Goal: Check status: Check status

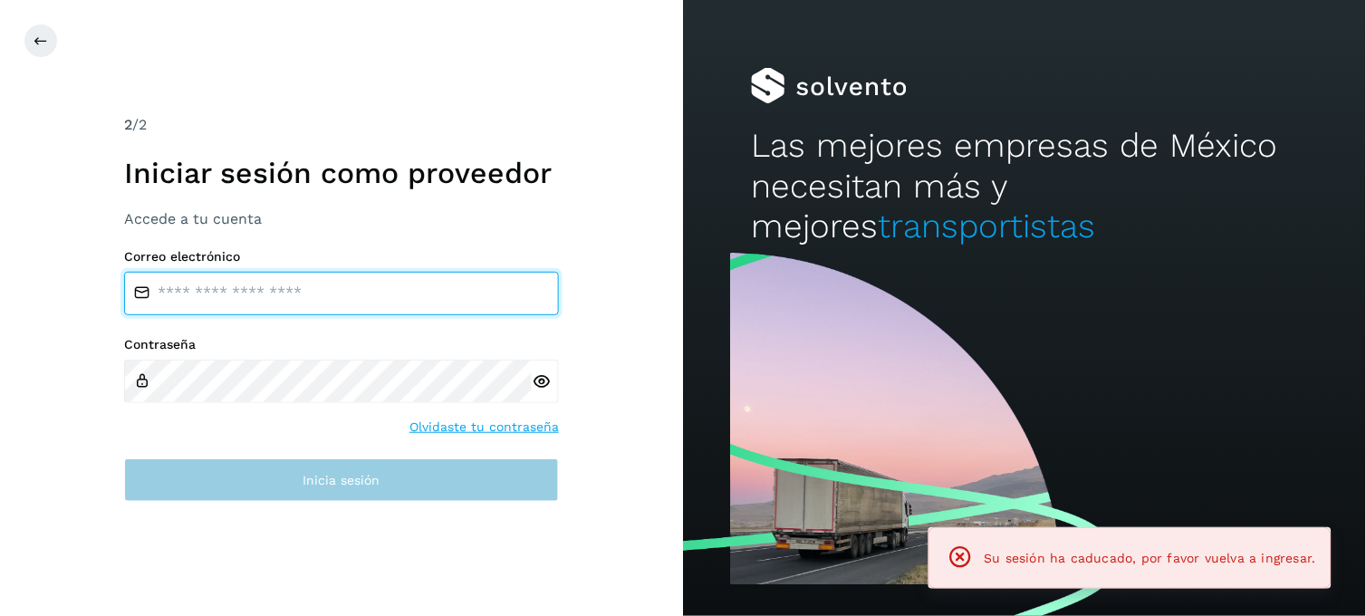
type input "**********"
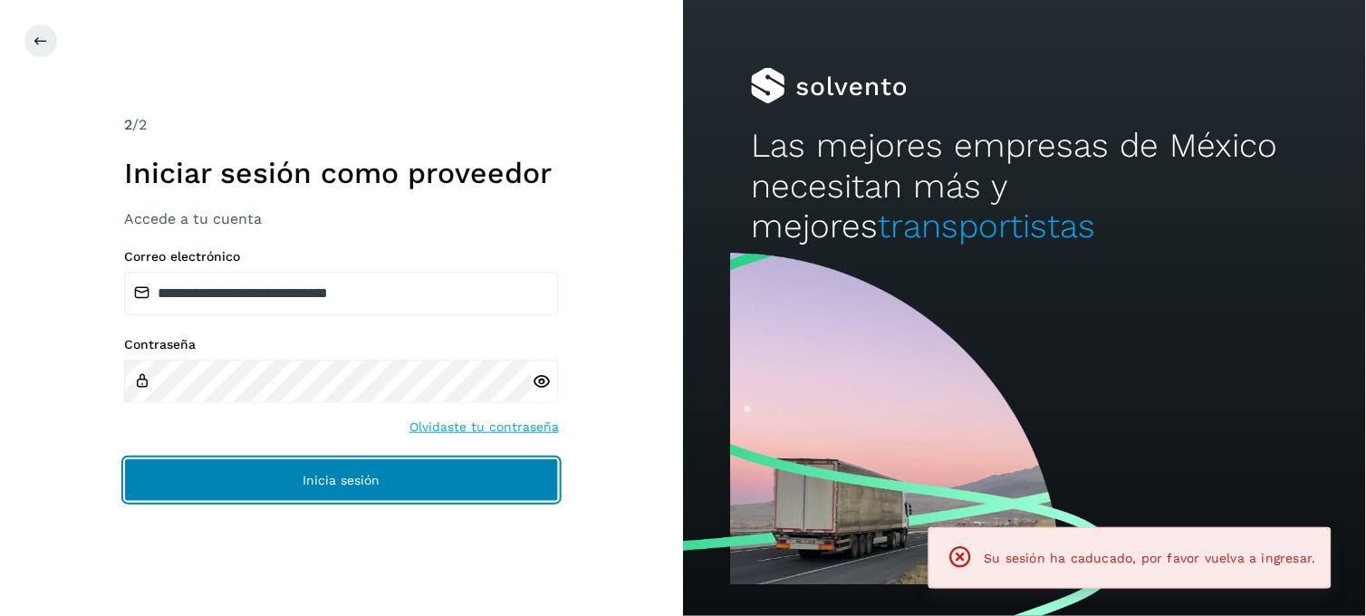
click at [458, 490] on button "Inicia sesión" at bounding box center [341, 479] width 435 height 43
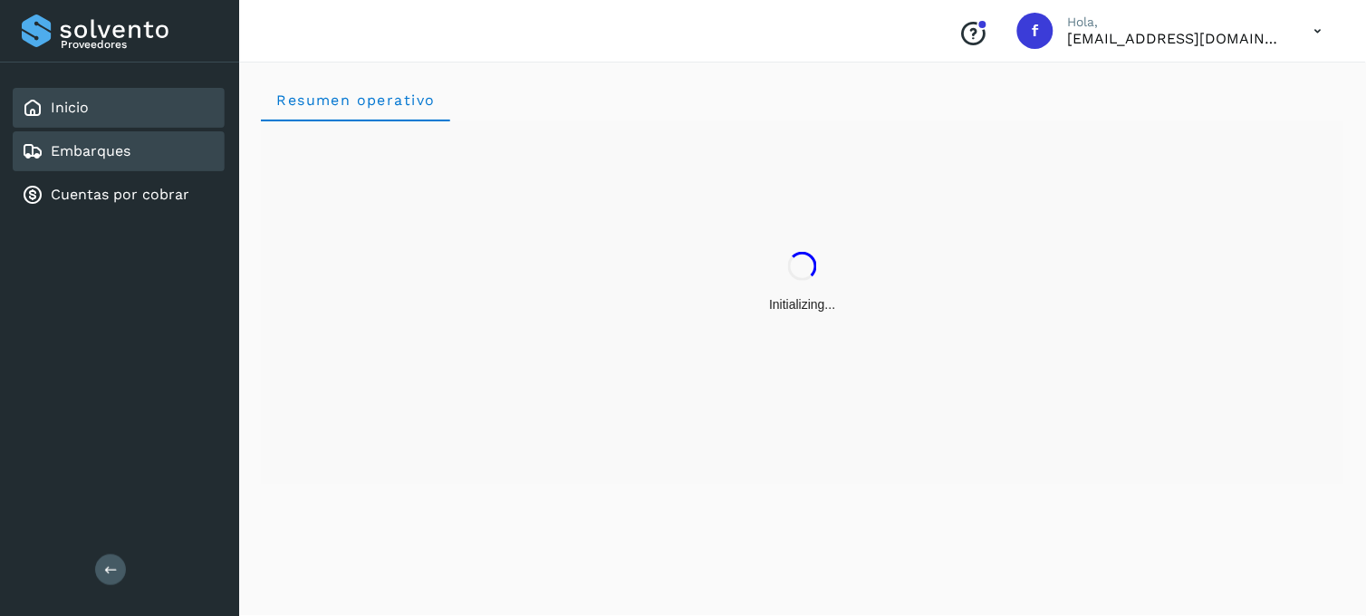
click at [131, 156] on div "Embarques" at bounding box center [119, 151] width 212 height 40
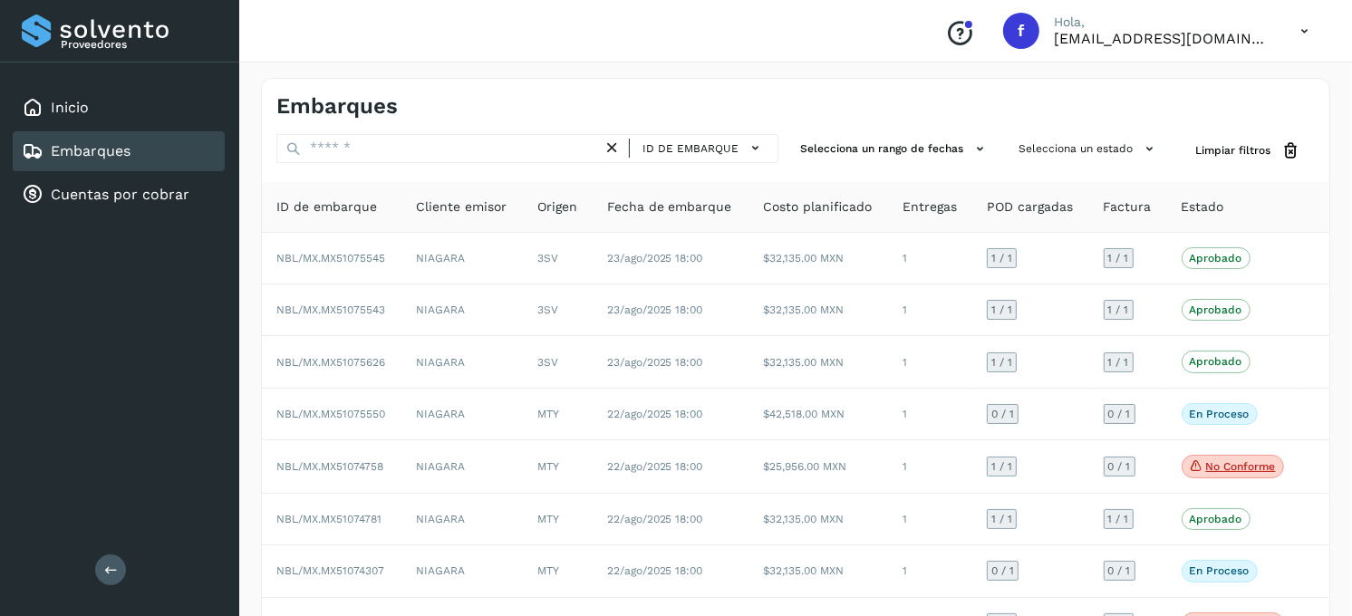
click at [1066, 130] on div "Embarques ID de embarque Selecciona un rango de fechas Selecciona un estado Lim…" at bounding box center [795, 448] width 1069 height 741
click at [1080, 142] on button "Selecciona un estado" at bounding box center [1088, 149] width 155 height 30
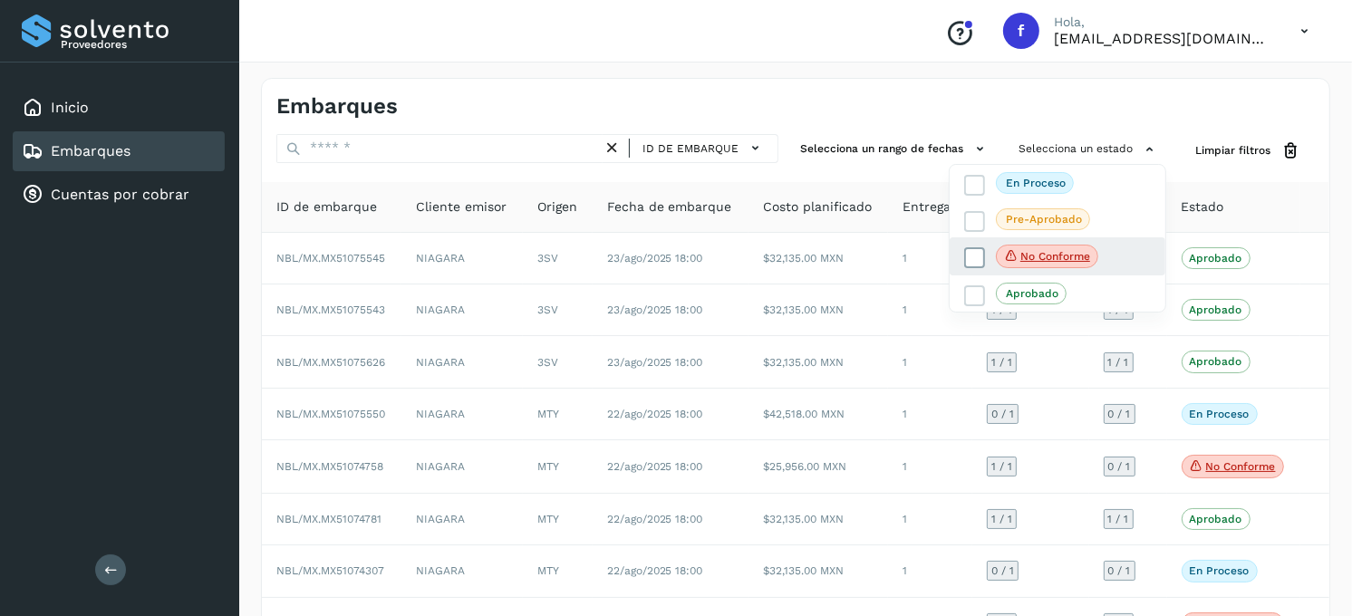
click at [978, 255] on icon at bounding box center [975, 258] width 18 height 18
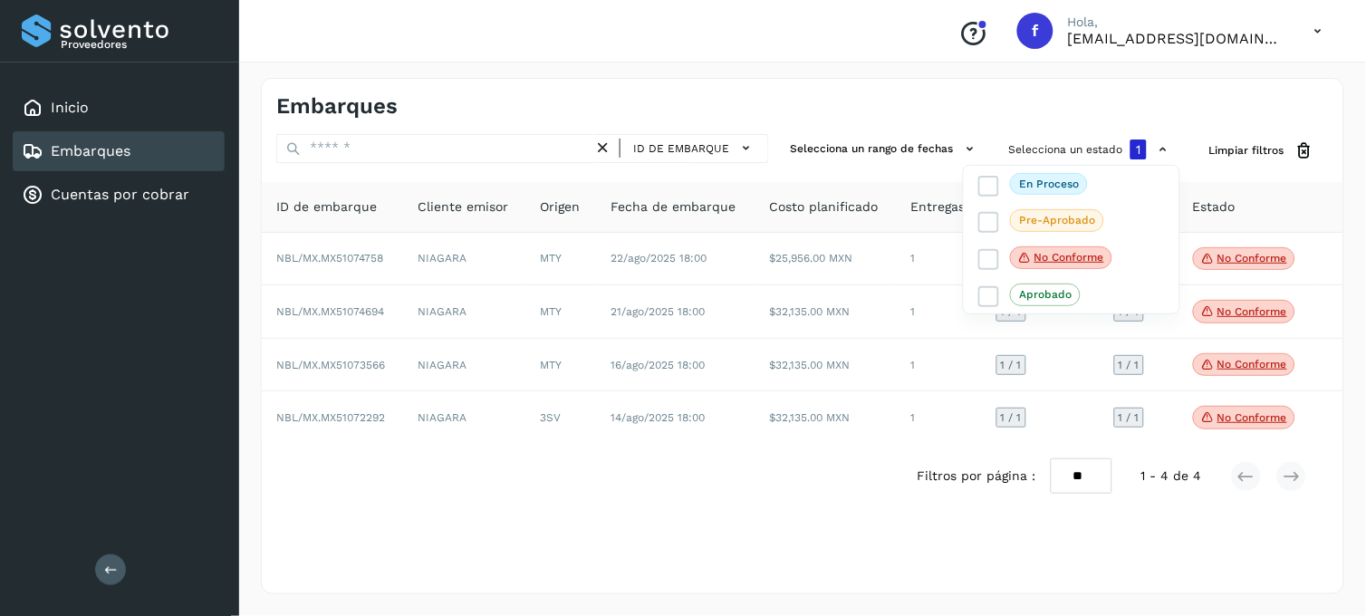
click at [846, 473] on div at bounding box center [683, 308] width 1366 height 616
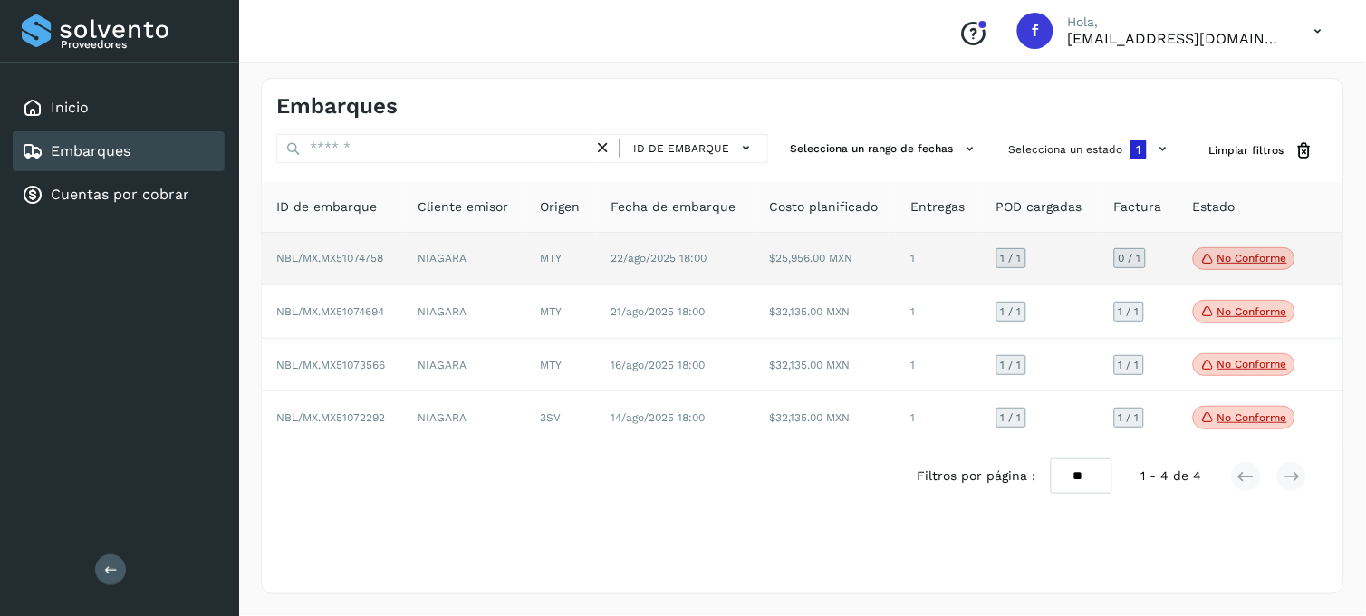
click at [1227, 265] on p "No conforme" at bounding box center [1252, 258] width 70 height 13
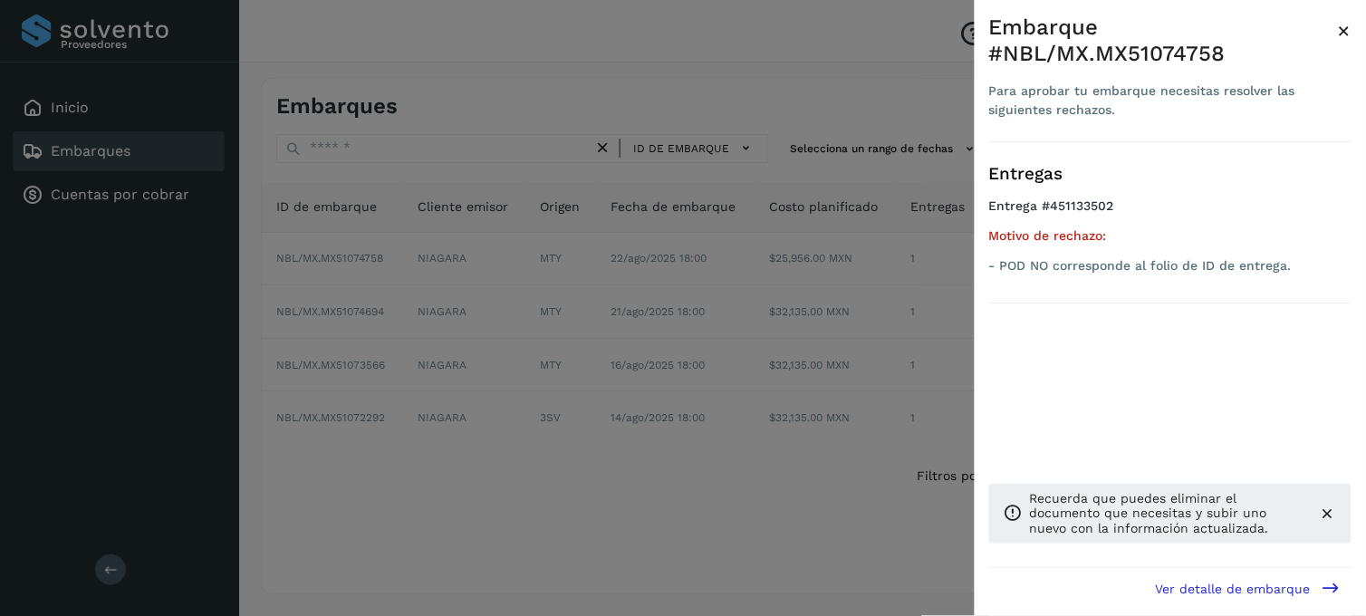
click at [547, 392] on div at bounding box center [683, 308] width 1366 height 616
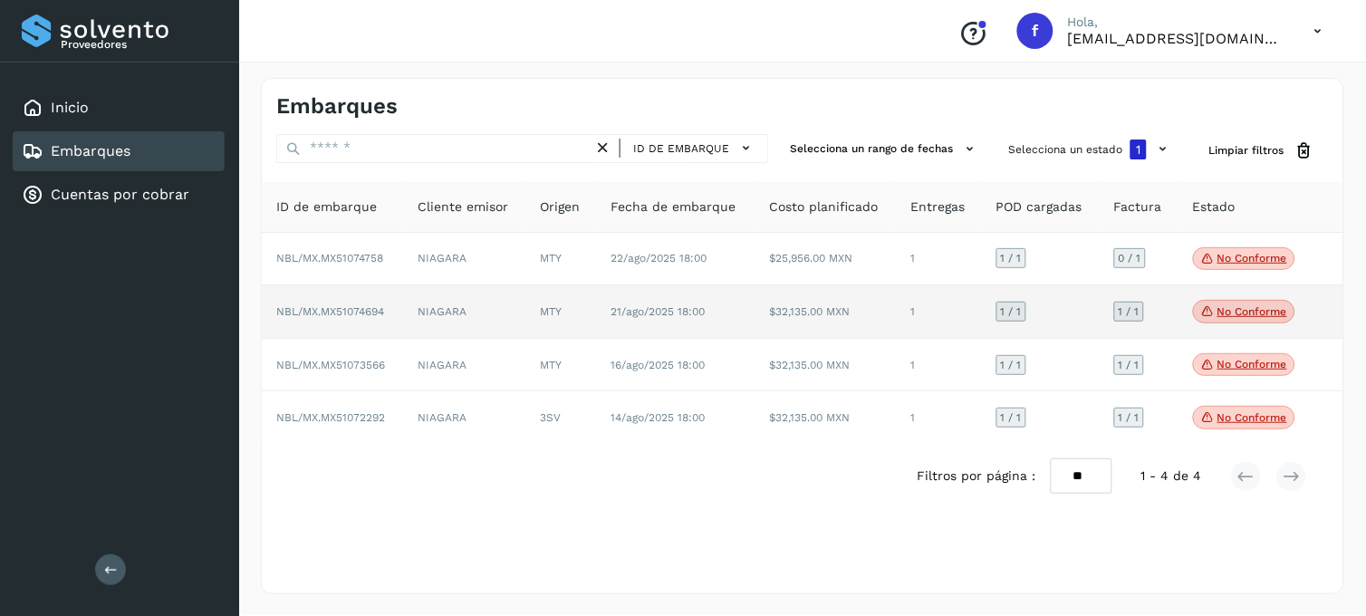
click at [563, 319] on td "MTY" at bounding box center [561, 311] width 71 height 53
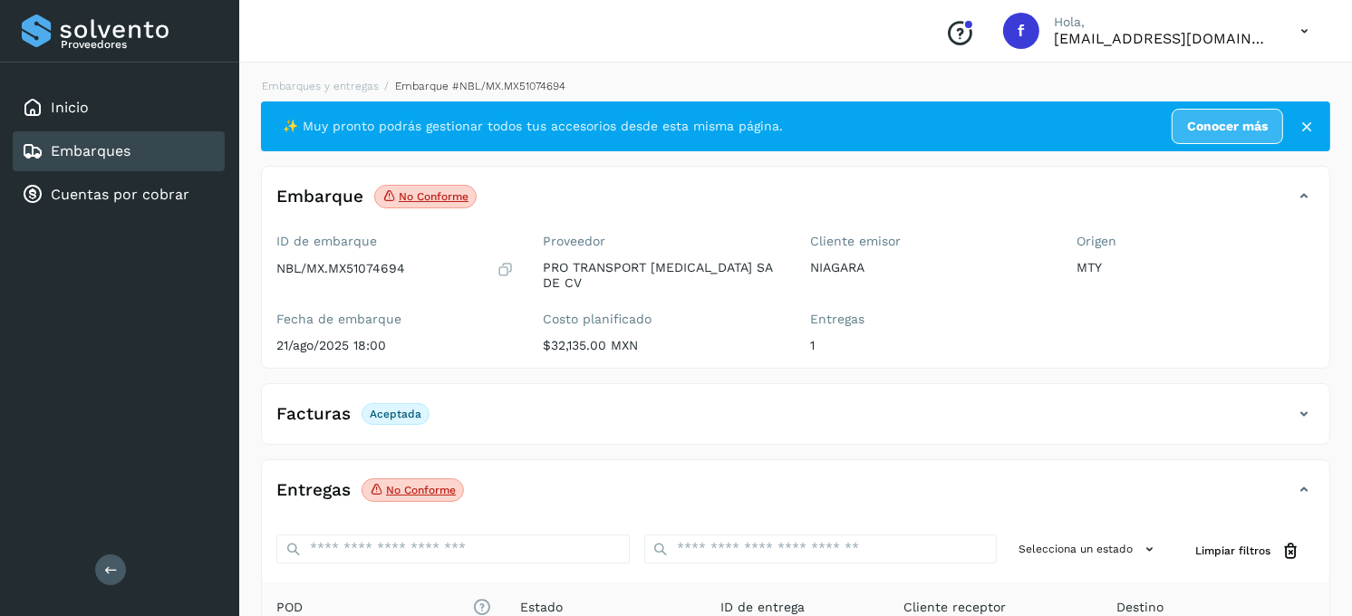
scroll to position [242, 0]
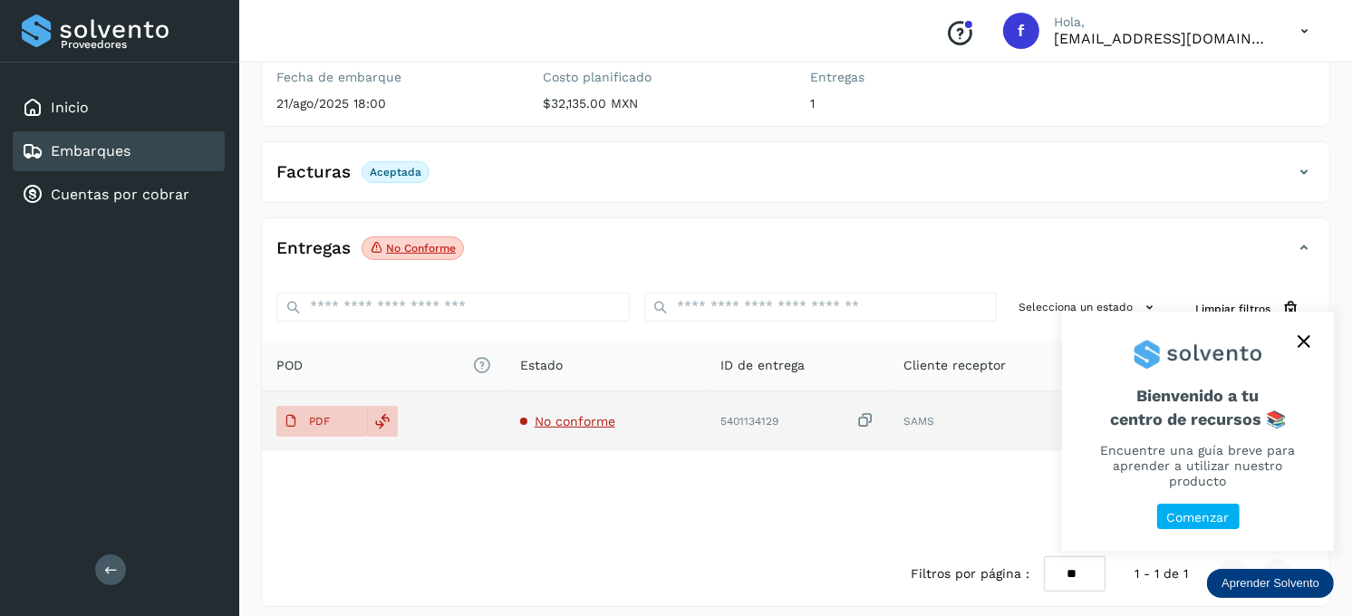
click at [615, 415] on span "No conforme" at bounding box center [574, 421] width 81 height 14
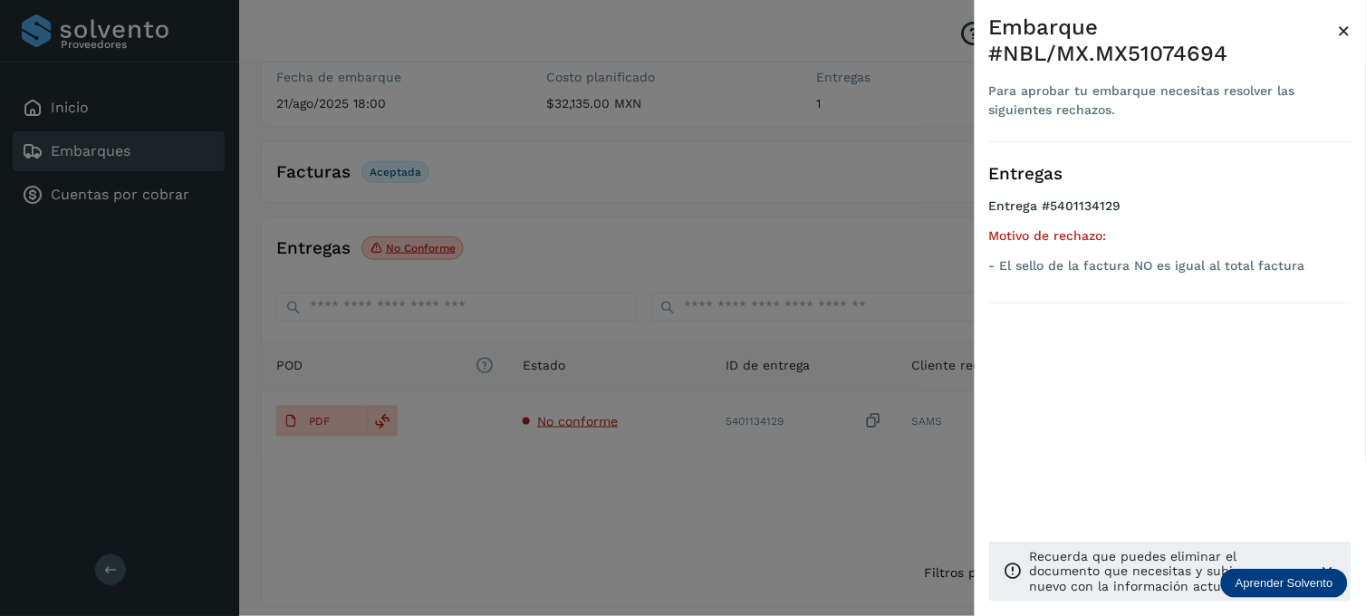
click at [774, 200] on div at bounding box center [683, 308] width 1366 height 616
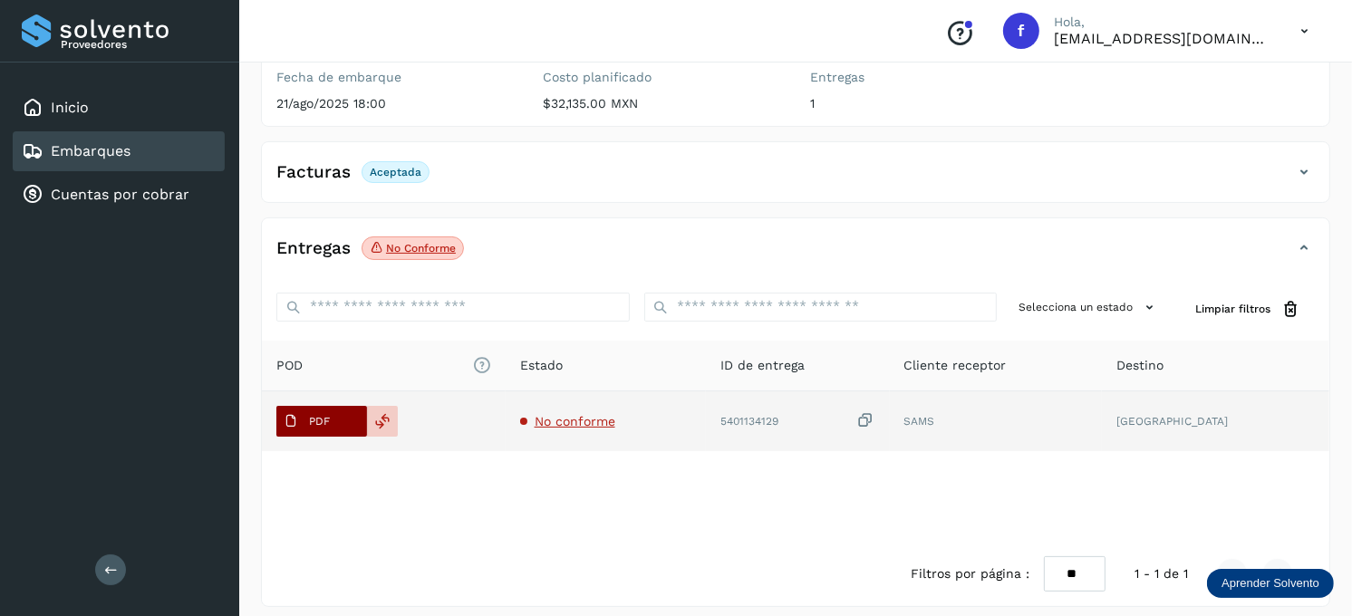
click at [315, 415] on p "PDF" at bounding box center [319, 421] width 21 height 13
click at [323, 415] on p "PDF" at bounding box center [319, 421] width 21 height 13
click at [584, 414] on span "No conforme" at bounding box center [574, 421] width 81 height 14
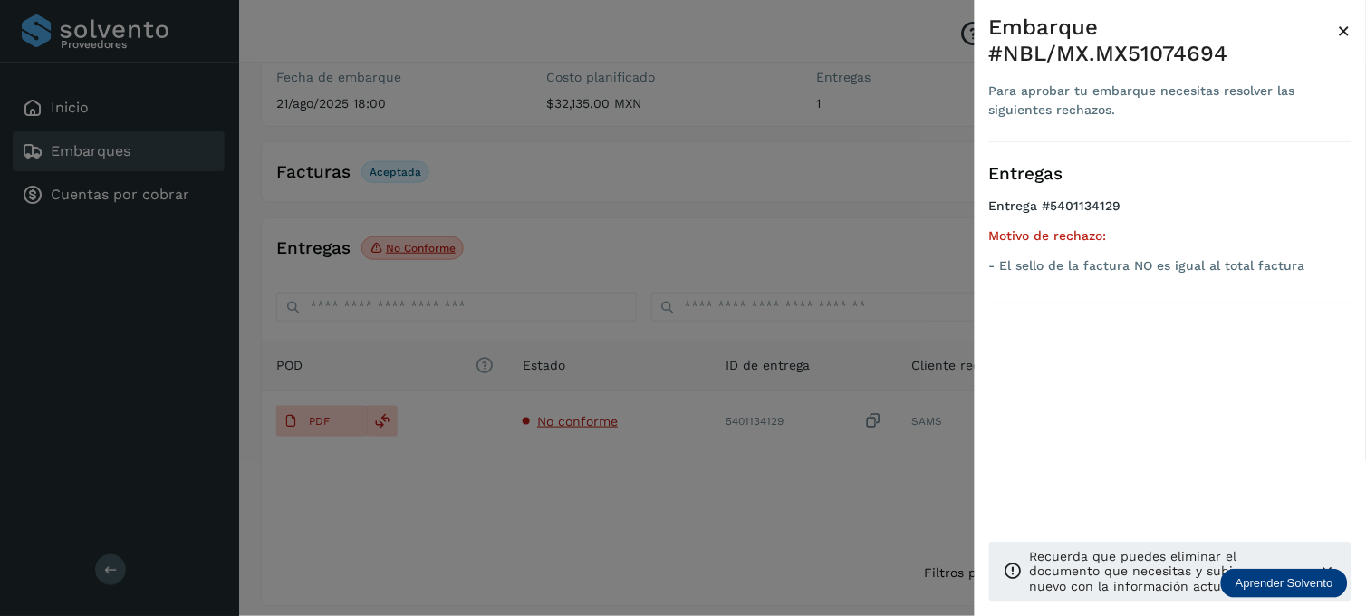
click at [764, 179] on div at bounding box center [683, 308] width 1366 height 616
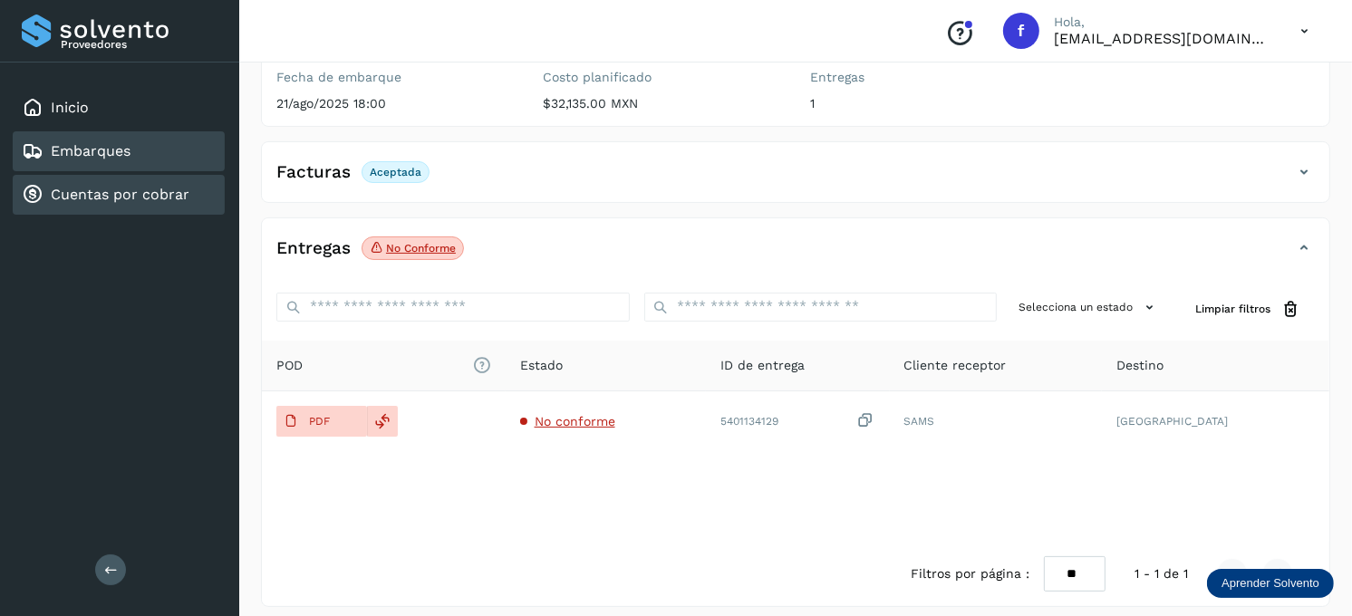
click at [179, 175] on div "Cuentas por cobrar" at bounding box center [119, 195] width 212 height 40
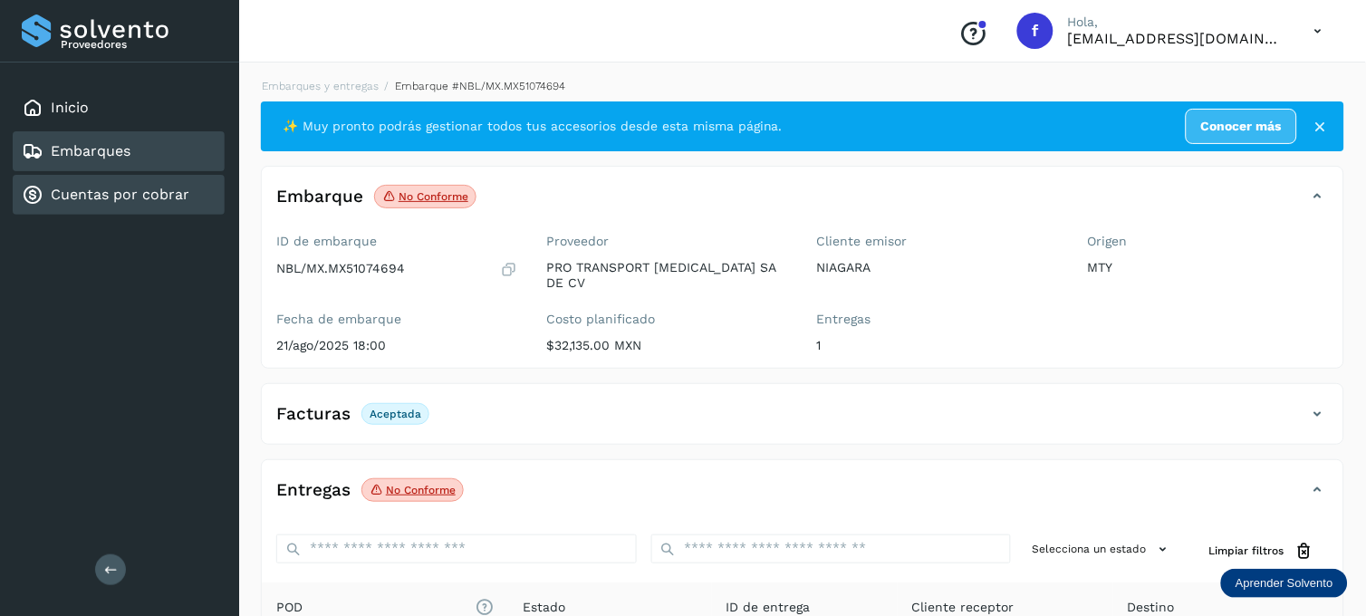
click at [196, 138] on div "Embarques" at bounding box center [119, 151] width 212 height 40
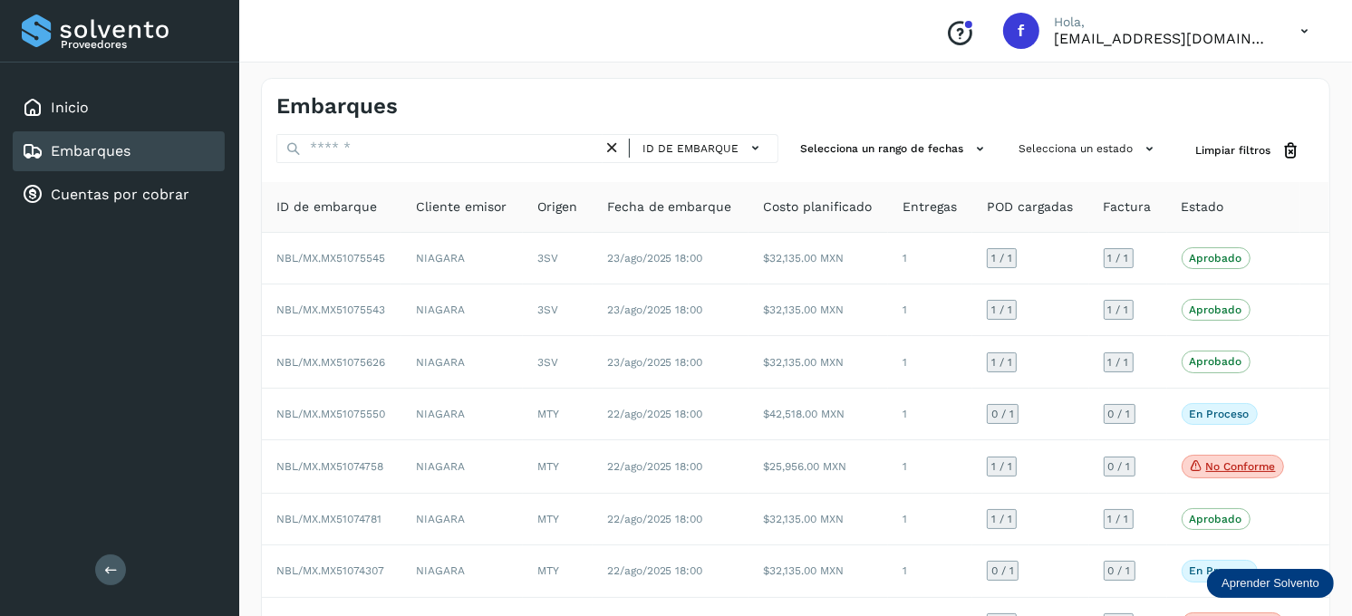
click at [1092, 132] on div "Embarques ID de embarque Selecciona un rango de fechas Selecciona un estado Lim…" at bounding box center [795, 448] width 1069 height 741
click at [1090, 142] on button "Selecciona un estado" at bounding box center [1088, 149] width 155 height 30
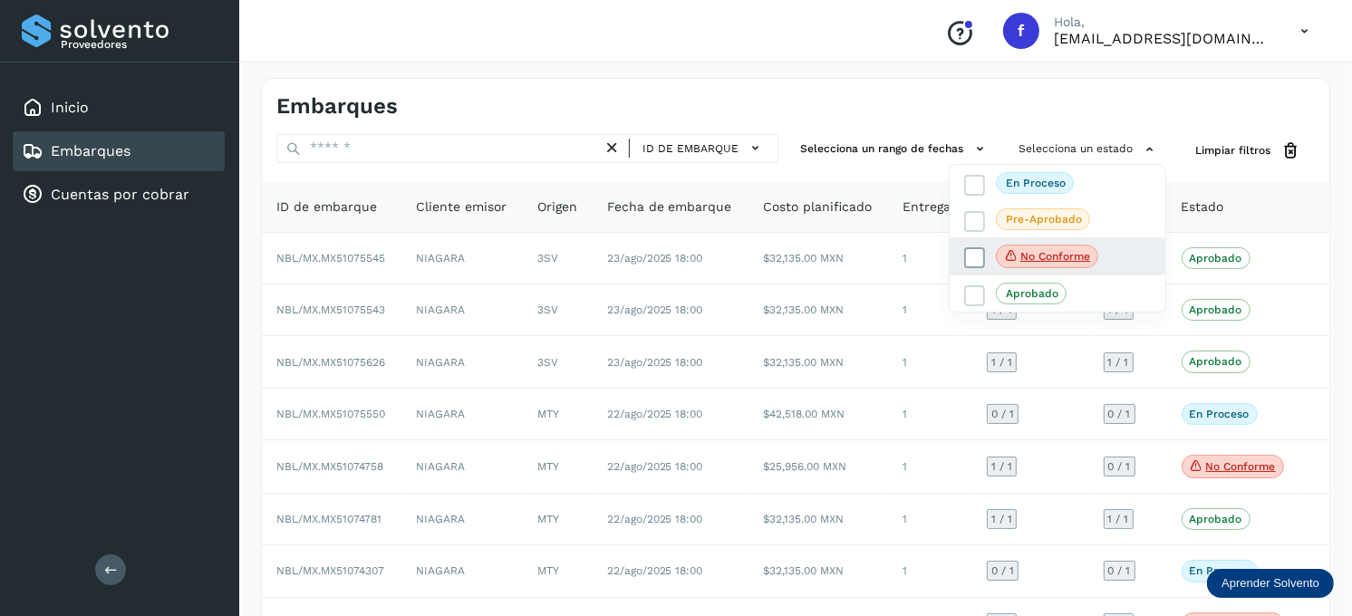
click at [977, 250] on icon at bounding box center [975, 258] width 18 height 18
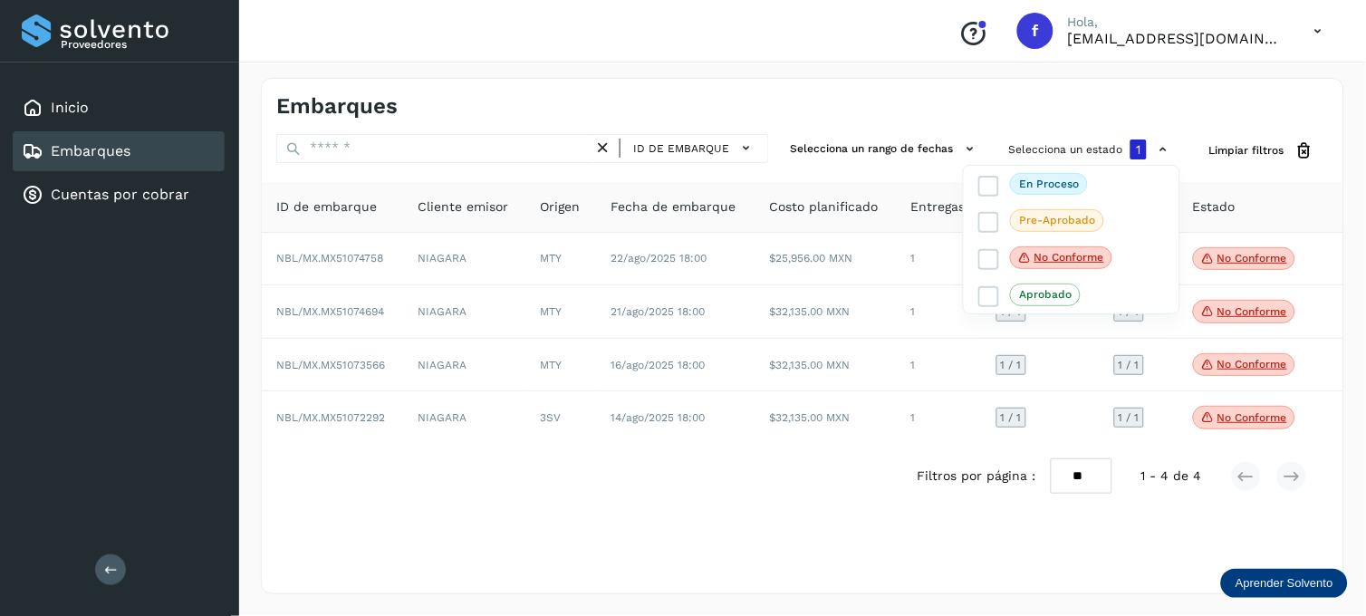
click at [928, 428] on div at bounding box center [683, 308] width 1366 height 616
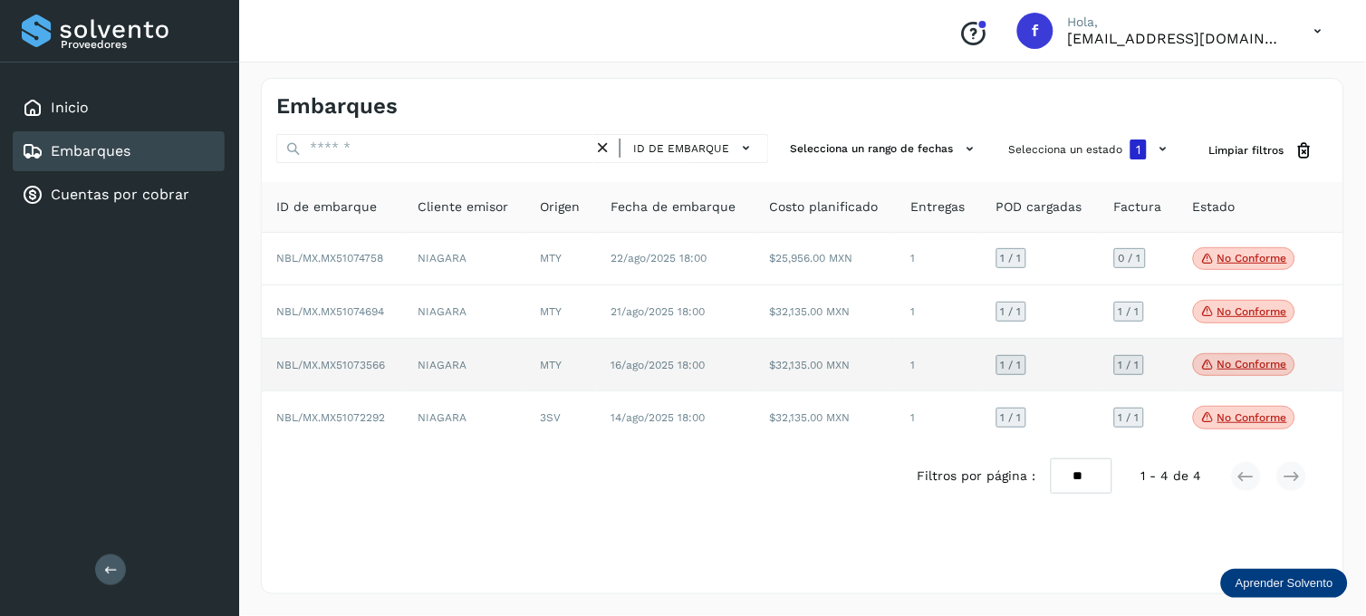
click at [1272, 374] on span "No conforme" at bounding box center [1244, 365] width 102 height 24
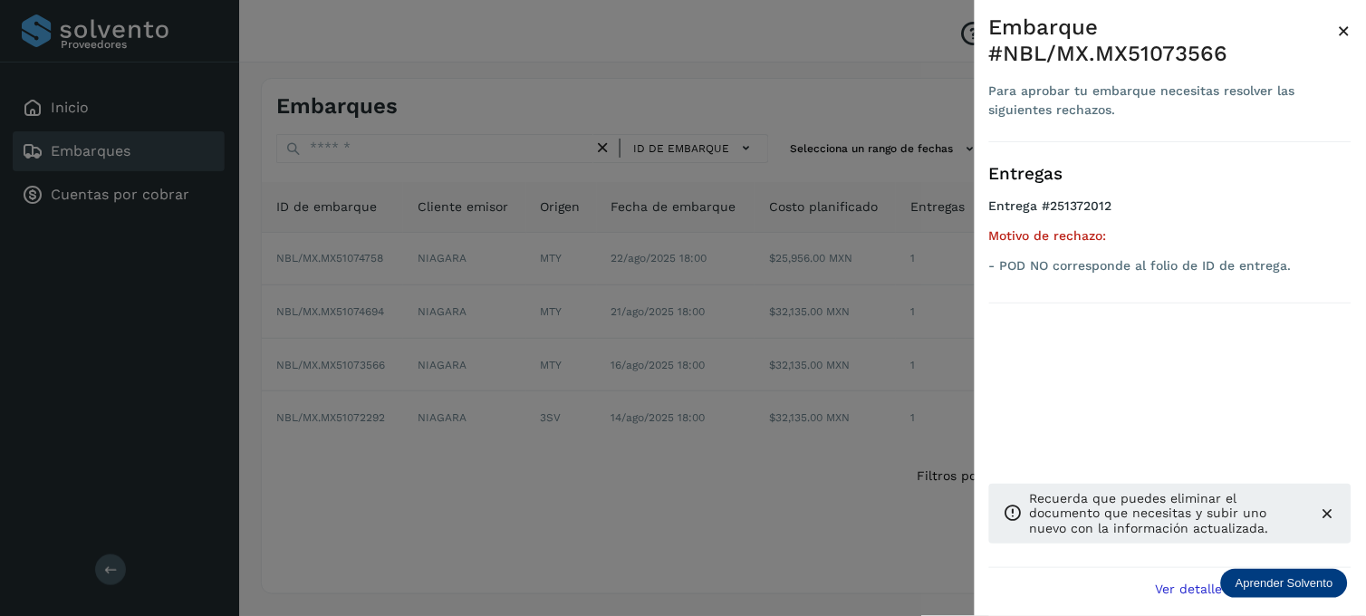
click at [1013, 301] on div "Entregas Entrega #251372012 Motivo de rechazo: - POD NO corresponde al folio de…" at bounding box center [1170, 222] width 362 height 161
click at [468, 395] on div at bounding box center [683, 308] width 1366 height 616
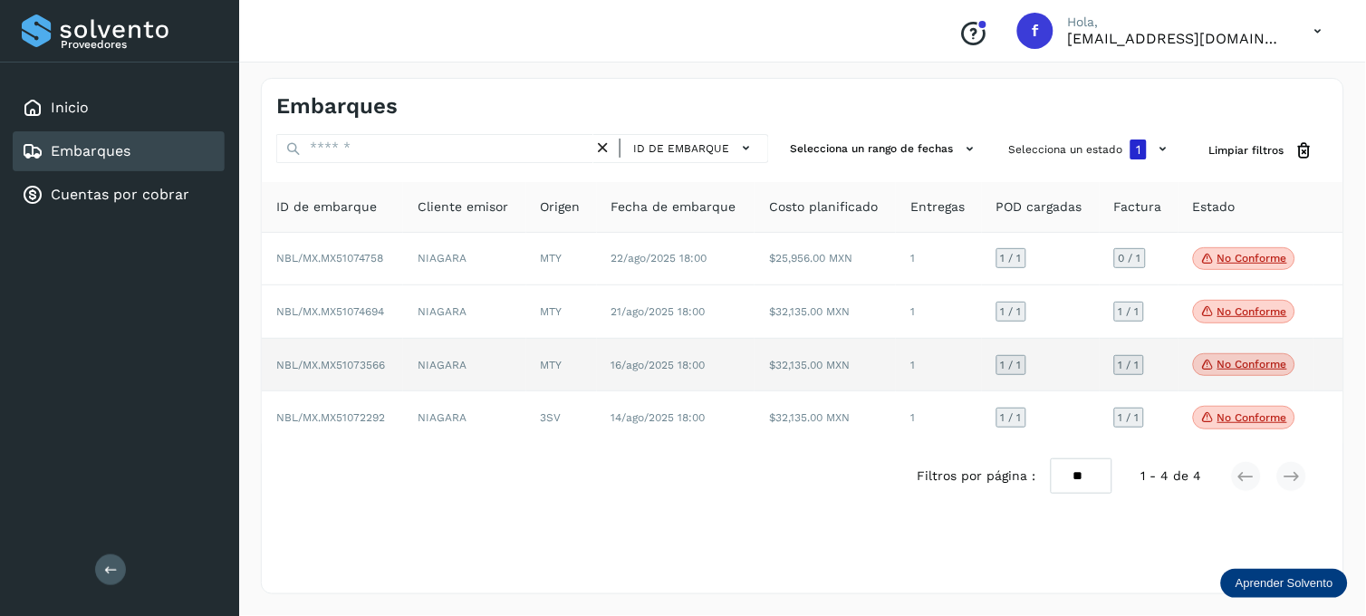
click at [627, 367] on span "16/ago/2025 18:00" at bounding box center [658, 365] width 94 height 13
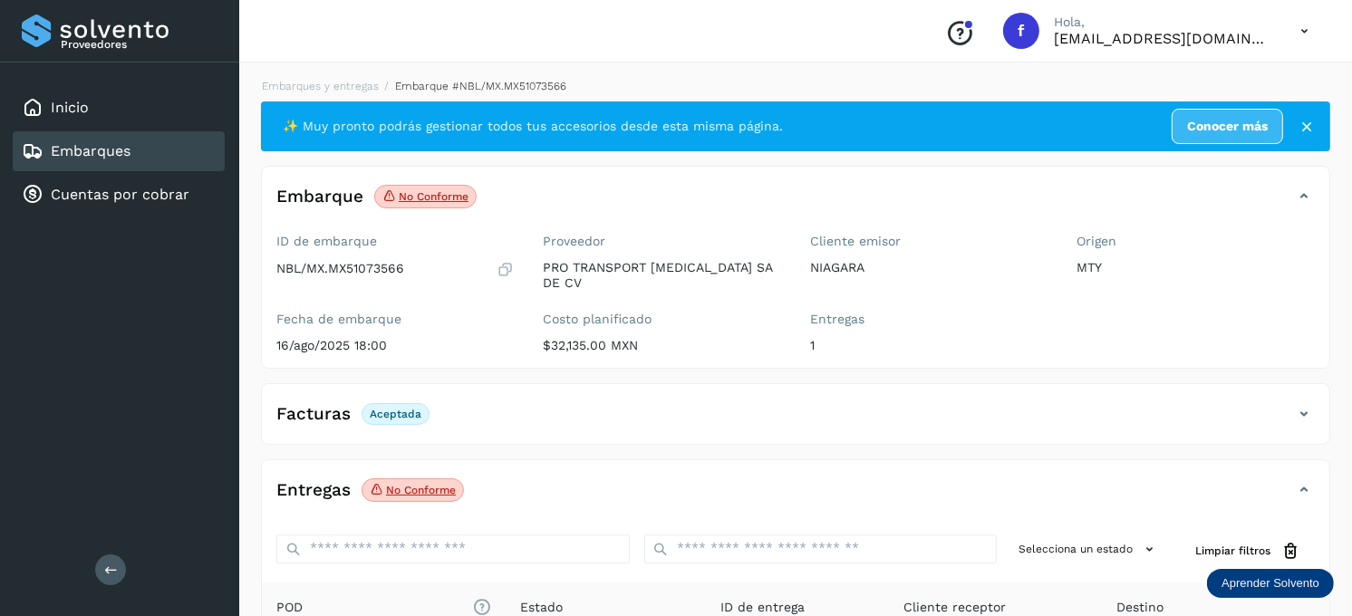
scroll to position [242, 0]
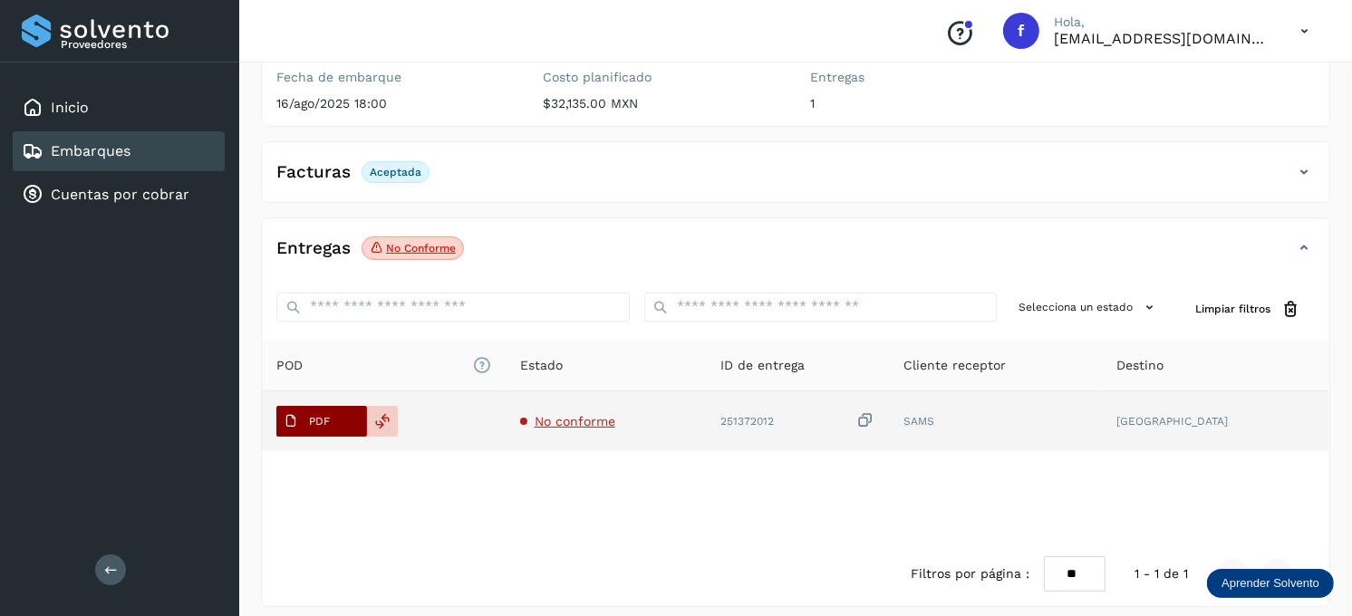
click at [345, 411] on button "PDF" at bounding box center [321, 421] width 91 height 31
click at [338, 406] on button "PDF" at bounding box center [321, 421] width 91 height 31
click at [315, 407] on span "PDF" at bounding box center [306, 421] width 61 height 29
click at [342, 410] on button "PDF" at bounding box center [321, 421] width 91 height 31
click at [329, 415] on p "PDF" at bounding box center [319, 421] width 21 height 13
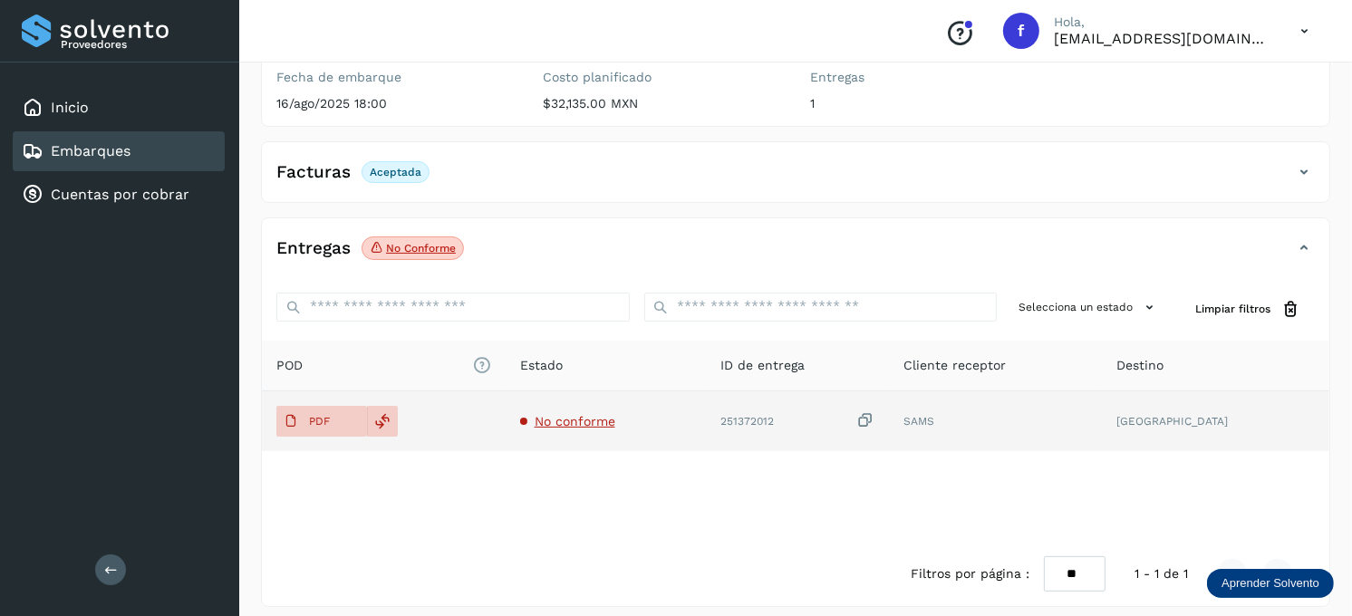
click at [572, 414] on span "No conforme" at bounding box center [574, 421] width 81 height 14
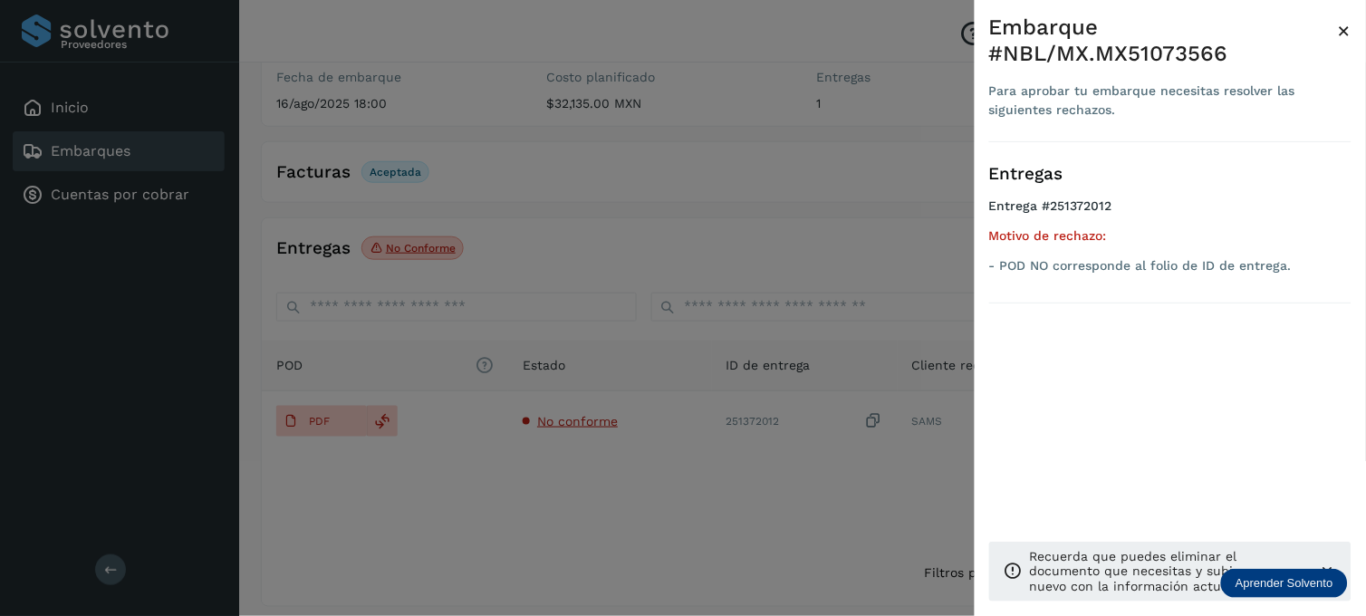
click at [757, 113] on div at bounding box center [683, 308] width 1366 height 616
